Goal: Information Seeking & Learning: Learn about a topic

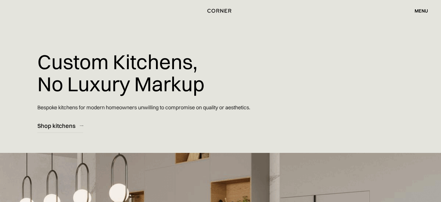
click at [422, 6] on div "menu close" at bounding box center [418, 11] width 19 height 10
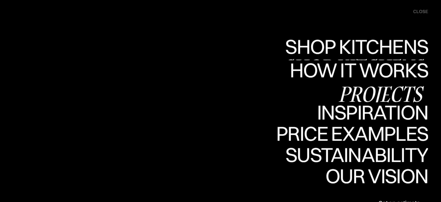
click at [382, 57] on div "Shop Kitchens" at bounding box center [355, 67] width 146 height 20
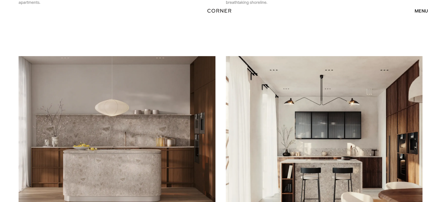
scroll to position [310, 0]
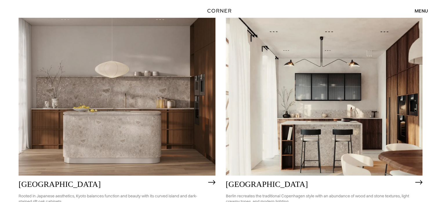
click at [331, 85] on img at bounding box center [324, 97] width 197 height 158
